Goal: Find specific fact: Find specific fact

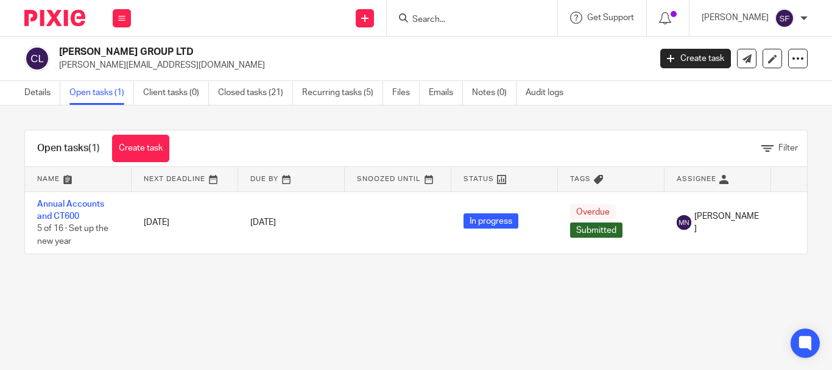
click at [444, 17] on input "Search" at bounding box center [466, 20] width 110 height 11
paste input "[PERSON_NAME] LTD"
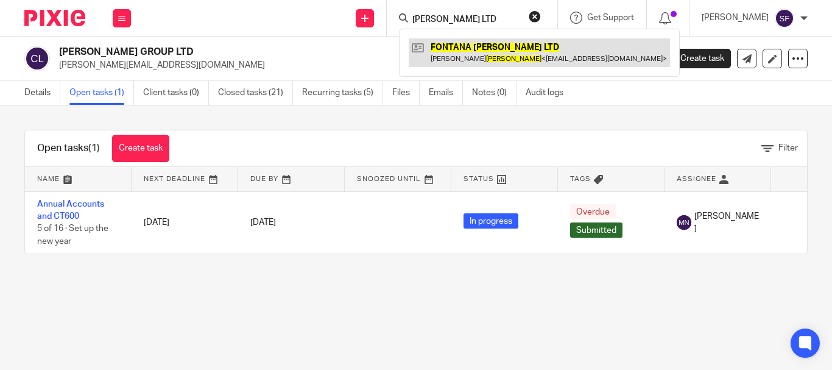
type input "[PERSON_NAME] LTD"
click at [457, 45] on link at bounding box center [539, 52] width 261 height 28
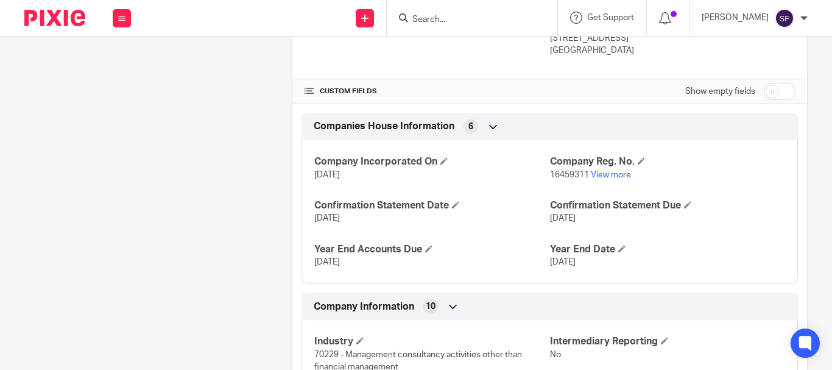
scroll to position [365, 0]
click at [763, 99] on input "checkbox" at bounding box center [778, 90] width 31 height 17
checkbox input "true"
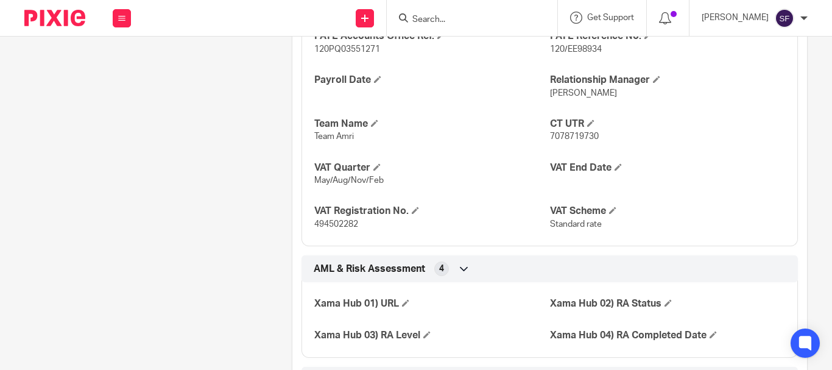
scroll to position [852, 0]
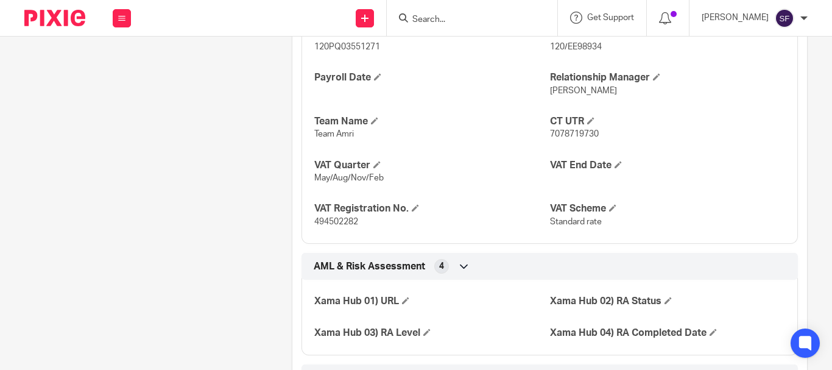
click at [343, 228] on p "494502282" at bounding box center [431, 222] width 235 height 12
copy span "494502282"
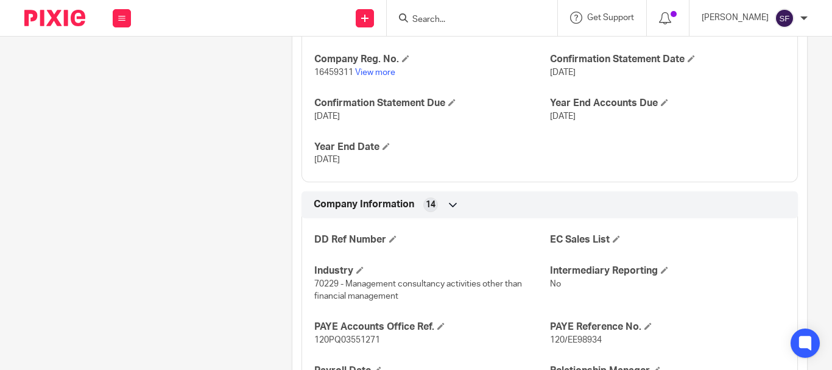
scroll to position [548, 0]
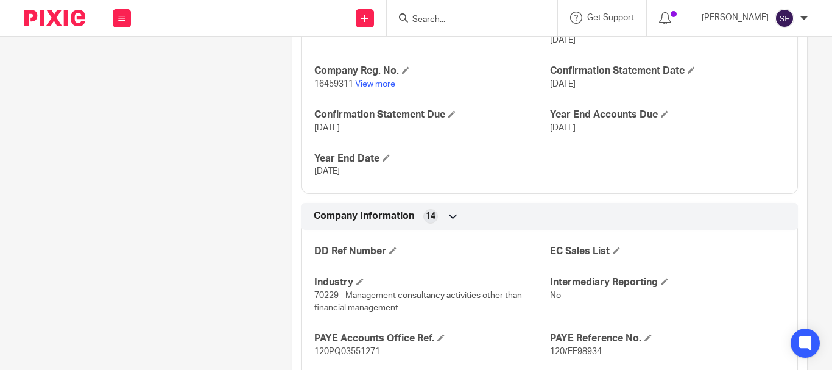
drag, startPoint x: 544, startPoint y: 96, endPoint x: 595, endPoint y: 95, distance: 51.2
click at [595, 95] on div "Companies House - Auth. Code Company Incorporated On [DATE] Company Reg. No. 16…" at bounding box center [549, 95] width 496 height 197
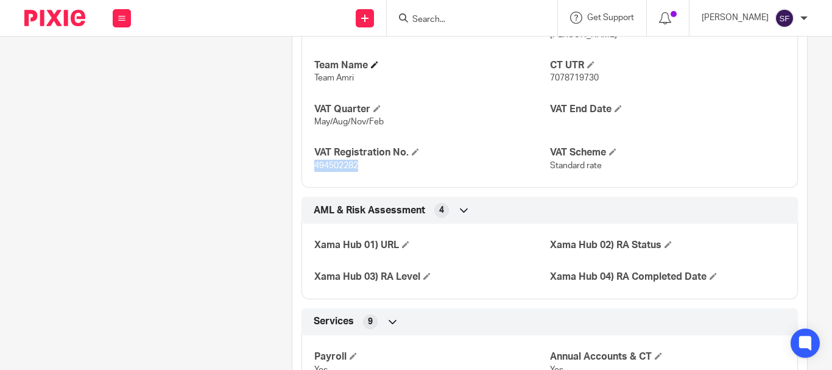
scroll to position [913, 0]
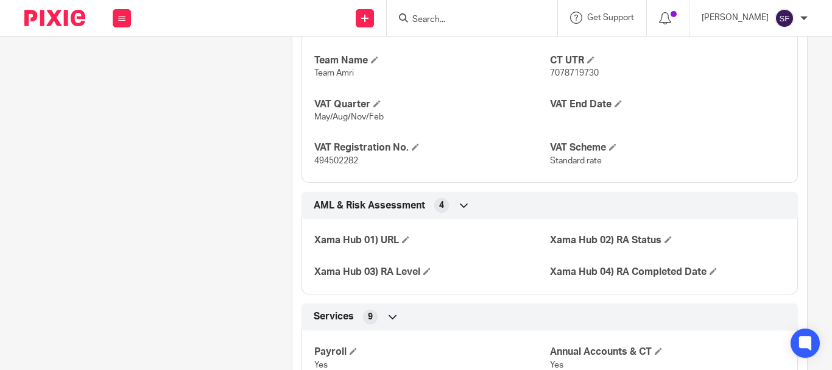
click at [567, 77] on span "7078719730" at bounding box center [574, 73] width 49 height 9
copy span "7078719730"
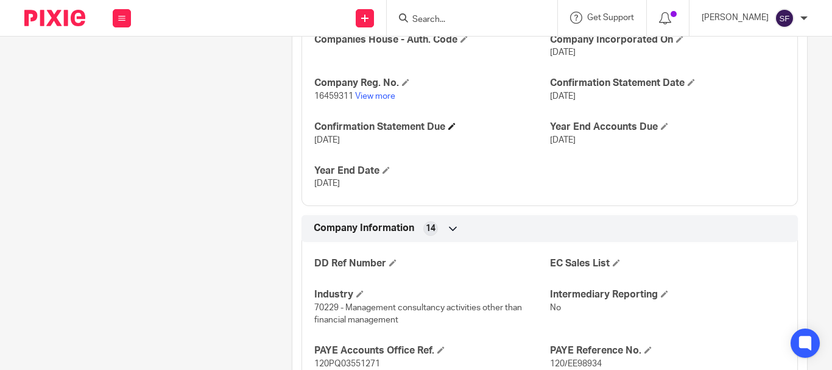
scroll to position [487, 0]
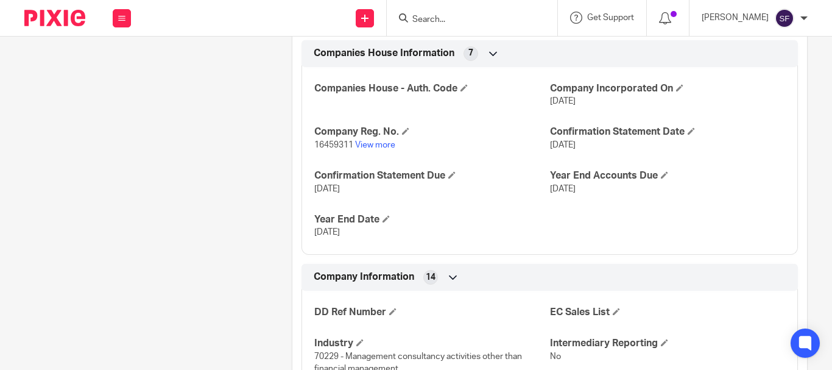
click at [331, 149] on span "16459311" at bounding box center [333, 145] width 39 height 9
copy p "16459311"
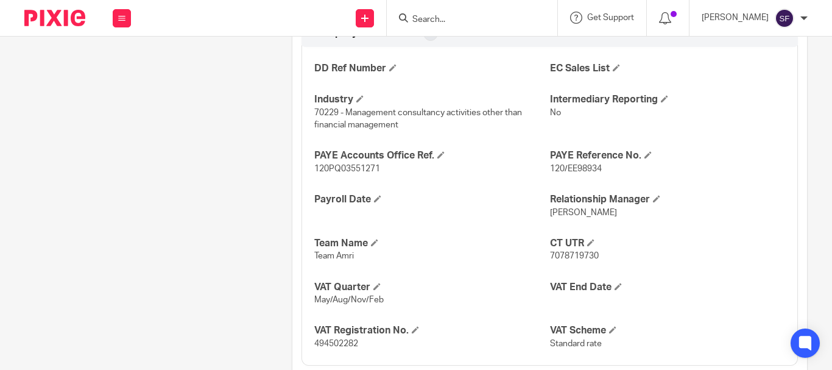
scroll to position [791, 0]
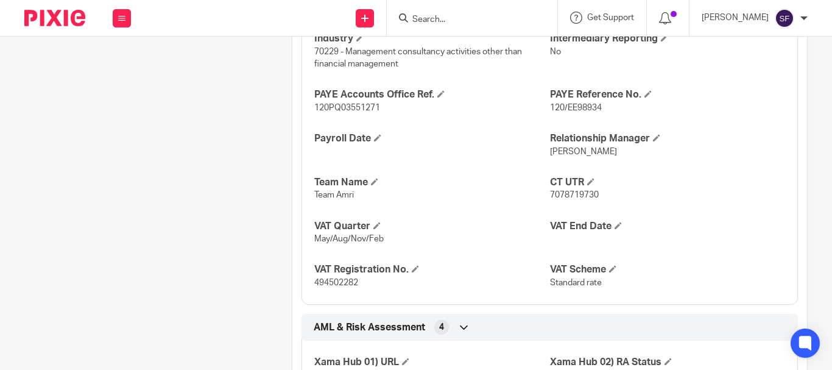
click at [328, 287] on span "494502282" at bounding box center [336, 282] width 44 height 9
copy span "494502282"
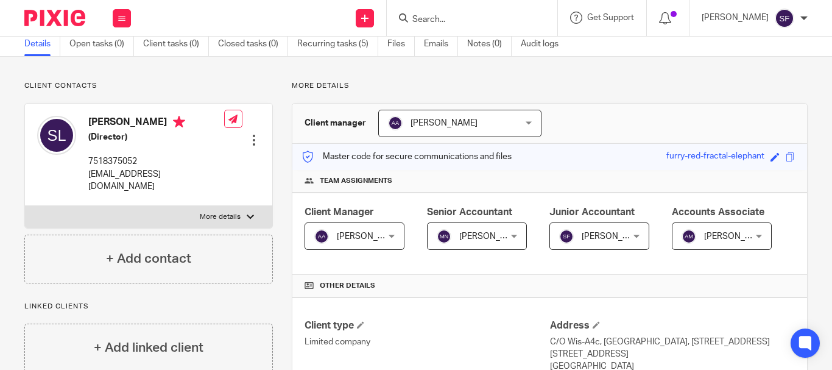
scroll to position [0, 0]
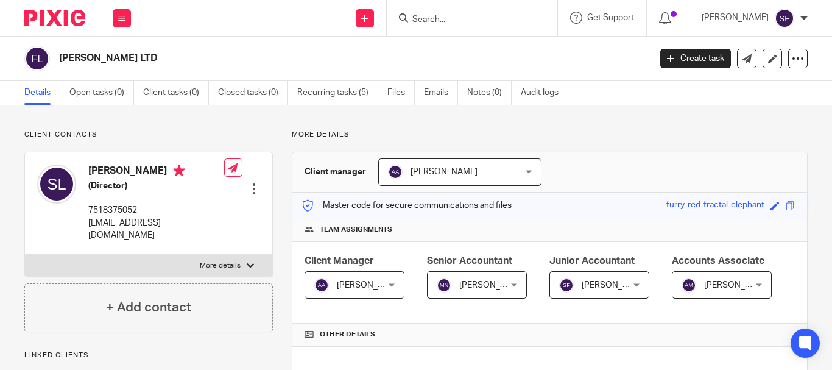
drag, startPoint x: 88, startPoint y: 57, endPoint x: 214, endPoint y: 59, distance: 126.0
click at [214, 59] on h2 "[PERSON_NAME] LTD" at bounding box center [292, 58] width 466 height 13
copy h2 "[PERSON_NAME] LTD"
